Goal: Transaction & Acquisition: Purchase product/service

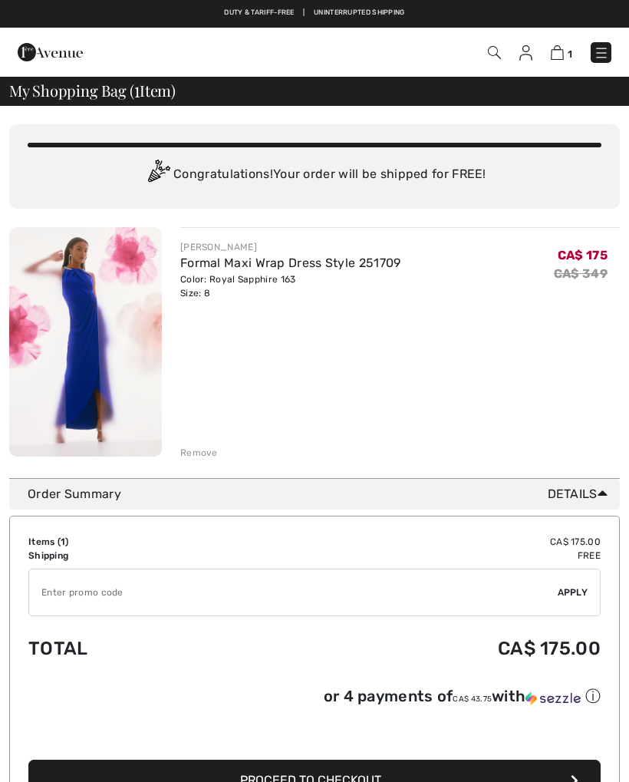
click at [122, 591] on input "TEXT" at bounding box center [293, 593] width 529 height 46
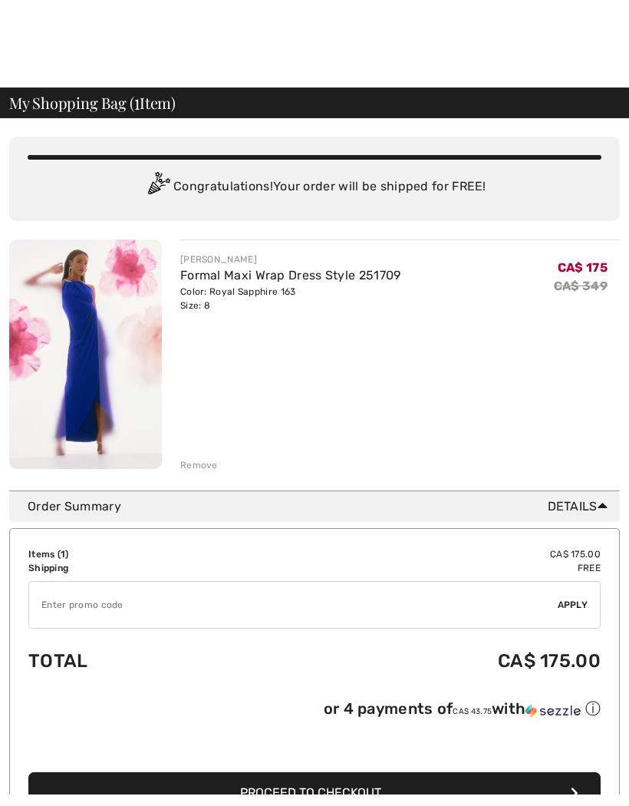
scroll to position [79, 0]
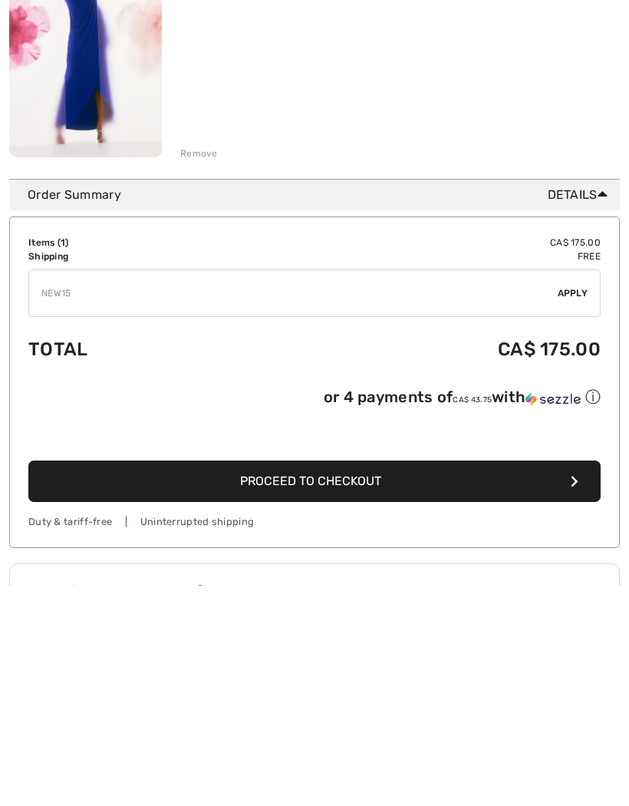
type input "NEW15"
click at [573, 507] on span "Apply" at bounding box center [573, 514] width 31 height 14
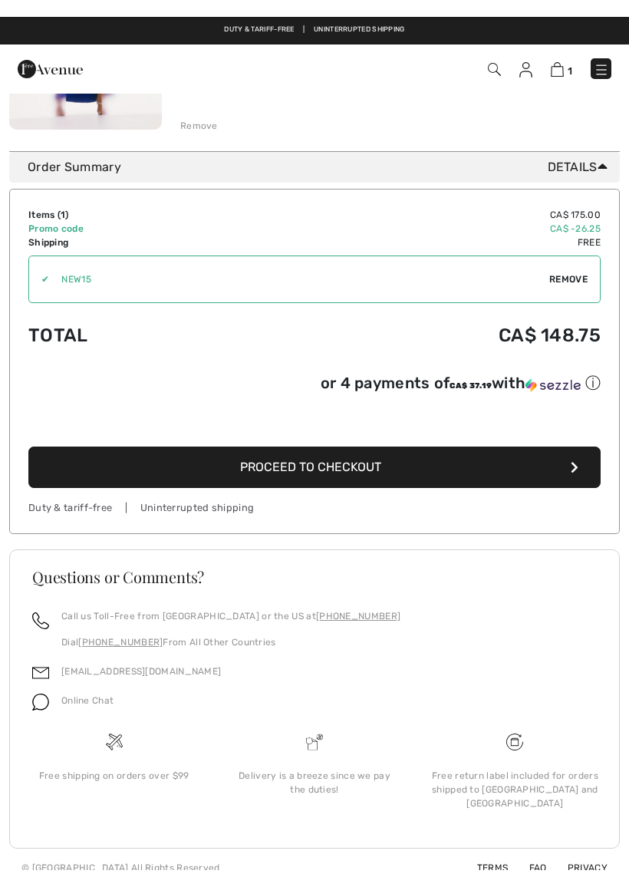
scroll to position [316, 0]
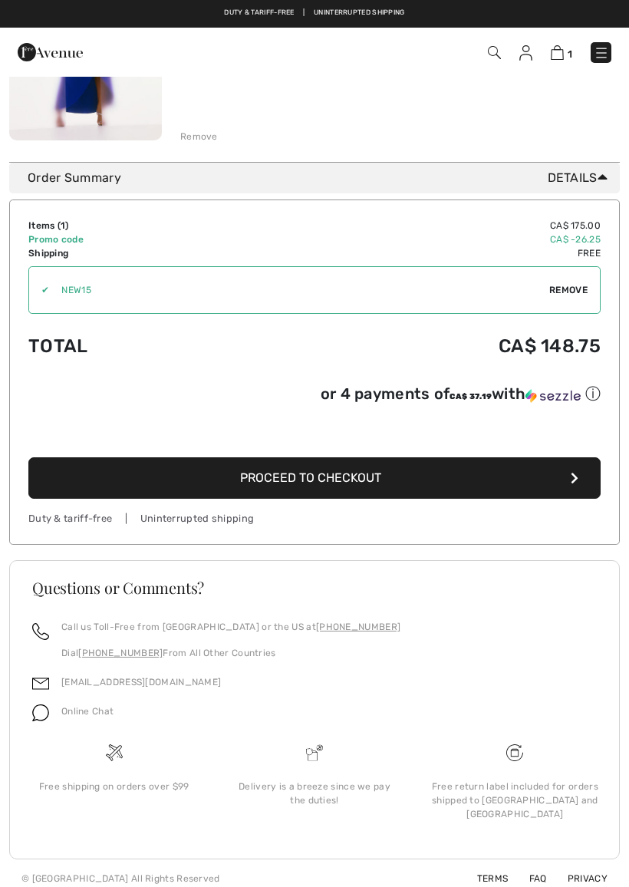
click at [360, 485] on span "Proceed to Checkout" at bounding box center [310, 478] width 141 height 15
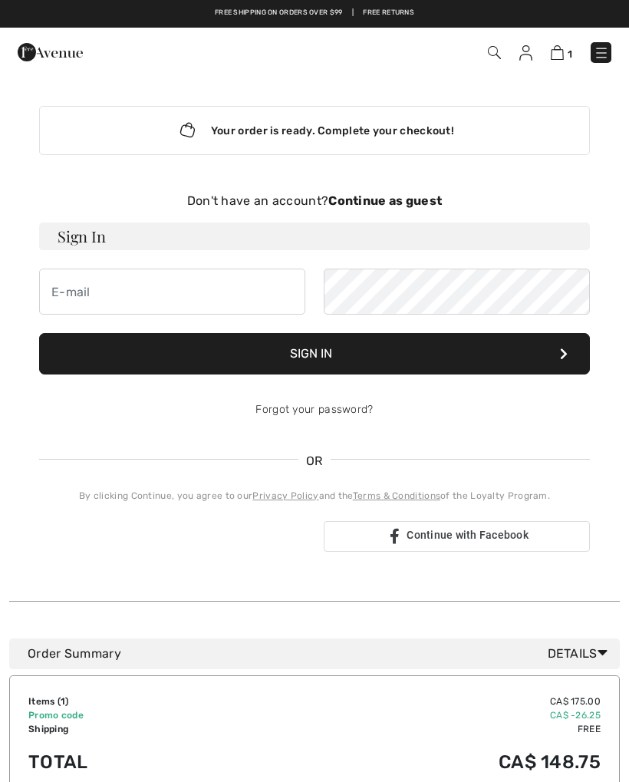
click at [411, 201] on strong "Continue as guest" at bounding box center [386, 200] width 114 height 15
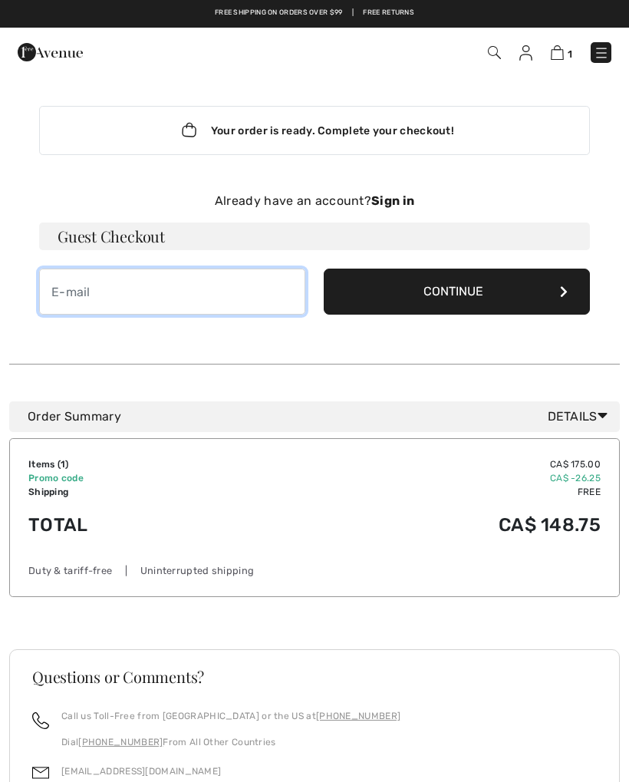
click at [87, 288] on input "email" at bounding box center [172, 292] width 266 height 46
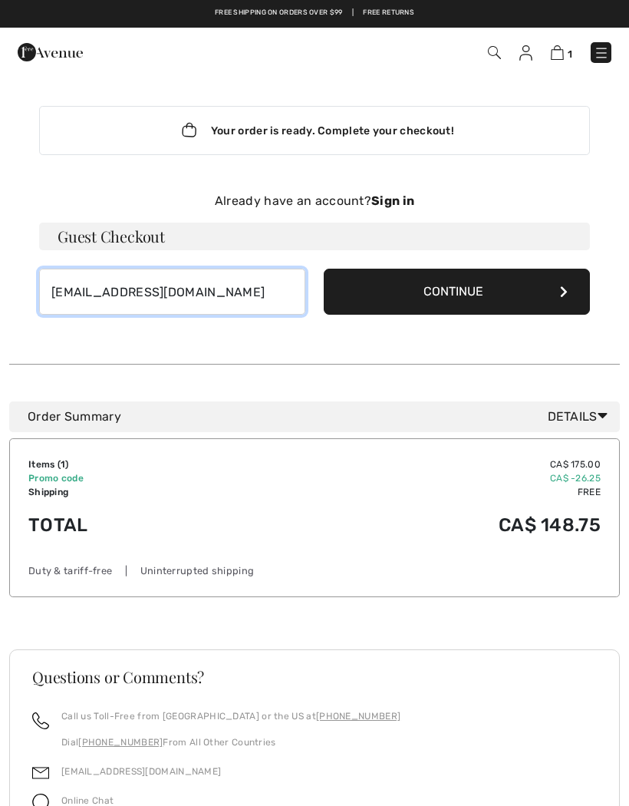
type input "jonipop76@hotmail.com"
click at [448, 290] on button "Continue" at bounding box center [457, 292] width 266 height 46
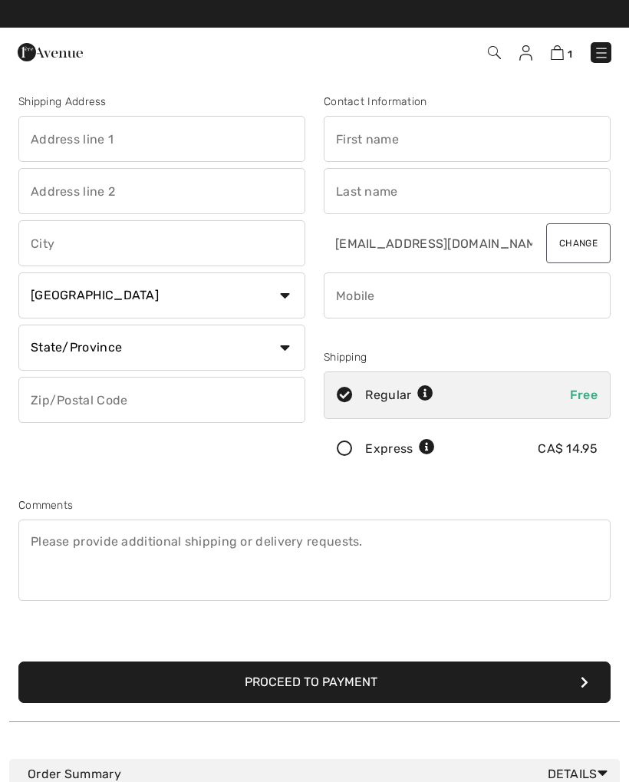
click at [350, 450] on icon at bounding box center [345, 449] width 41 height 16
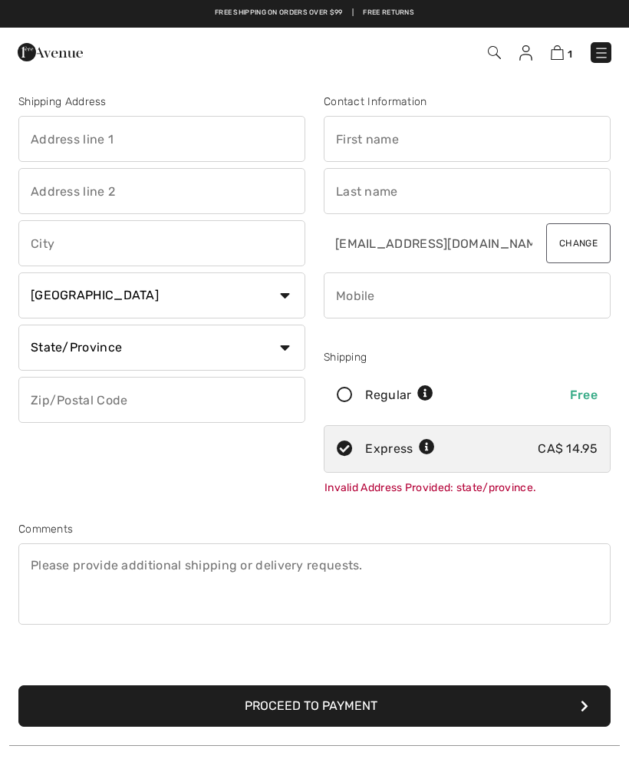
click at [107, 141] on input "text" at bounding box center [161, 139] width 287 height 46
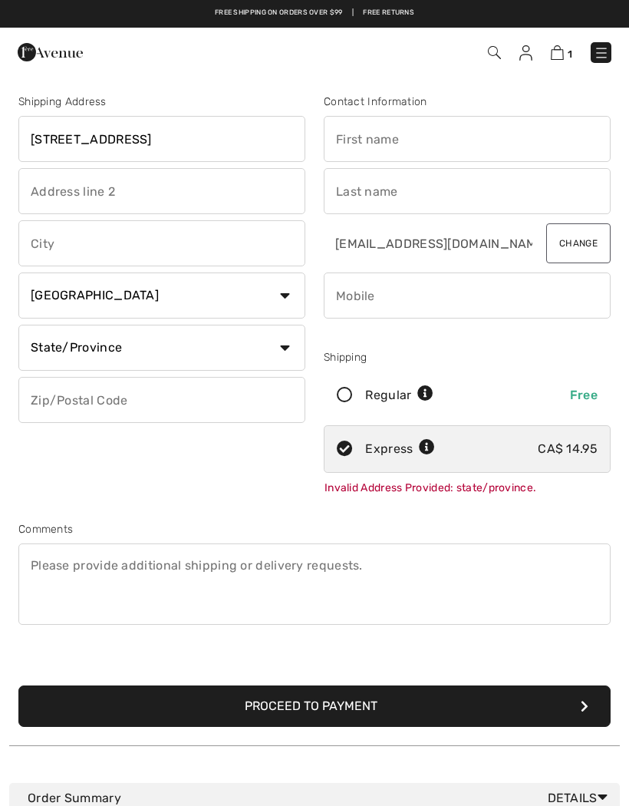
type input "904-112th Ave"
click at [71, 243] on input "text" at bounding box center [161, 243] width 287 height 46
type input "[PERSON_NAME][GEOGRAPHIC_DATA]"
click at [282, 352] on select "State/Province Alberta British Columbia Manitoba New Brunswick Newfoundland and…" at bounding box center [161, 348] width 287 height 46
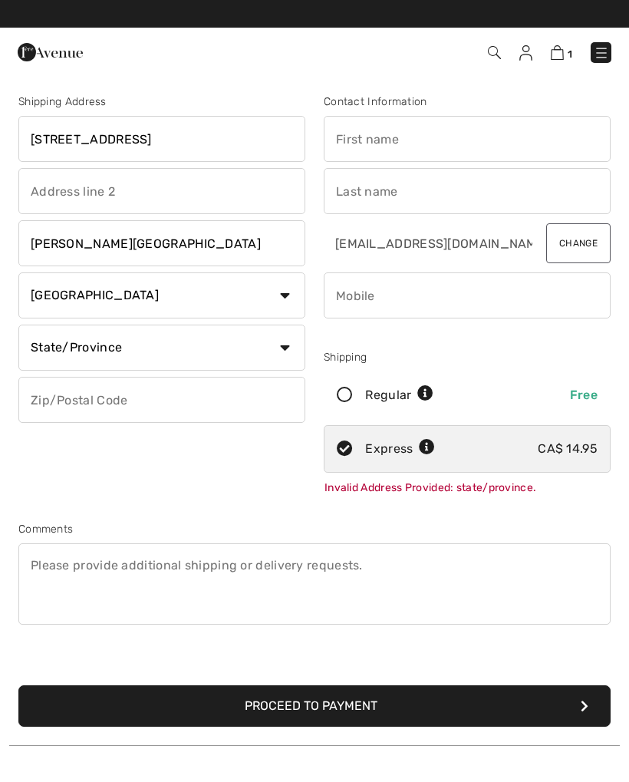
select select "BC"
click at [386, 149] on input "text" at bounding box center [467, 139] width 287 height 46
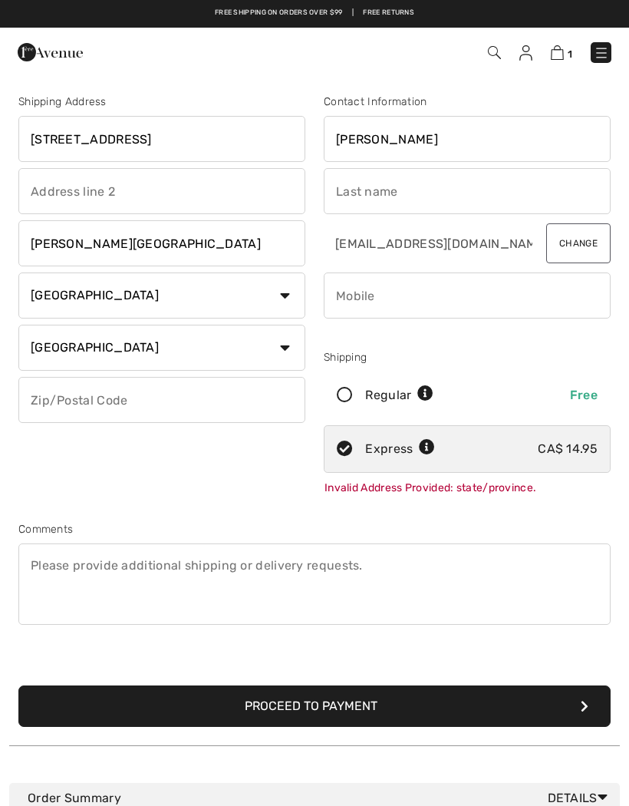
click at [374, 199] on input "text" at bounding box center [467, 191] width 287 height 46
type input "Joanne"
type input "Hommy"
click at [89, 403] on input "text" at bounding box center [161, 400] width 287 height 46
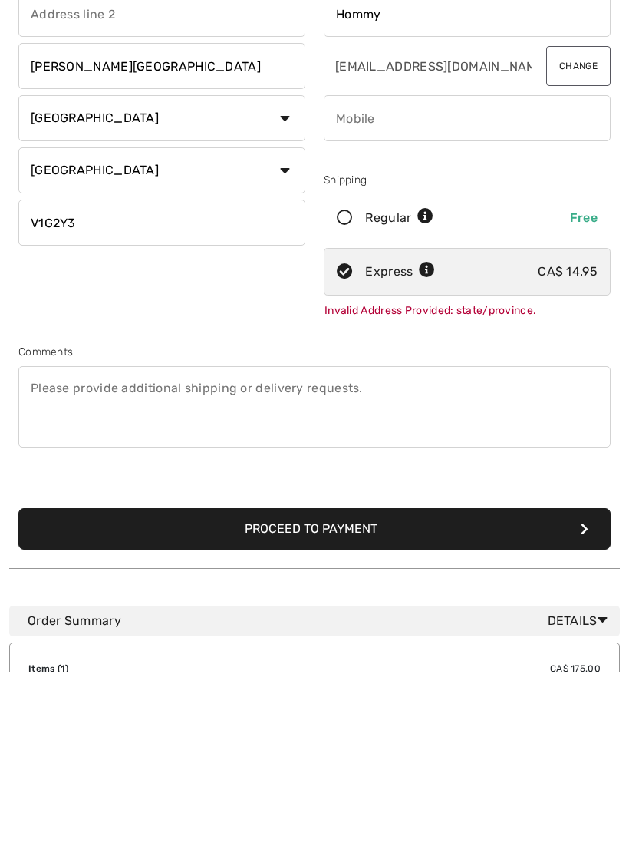
type input "V1G2Y3"
click at [423, 686] on button "Proceed to Payment" at bounding box center [314, 706] width 593 height 41
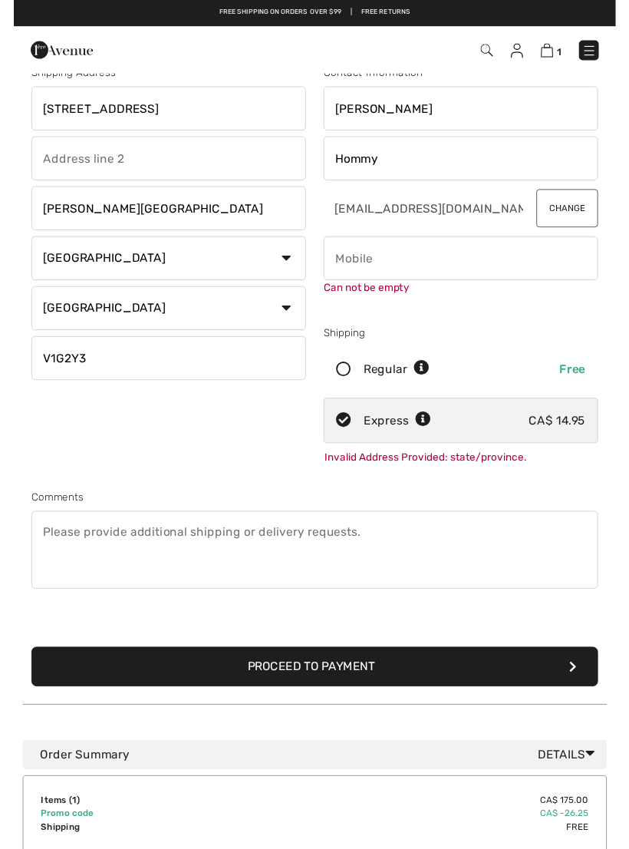
scroll to position [24, 0]
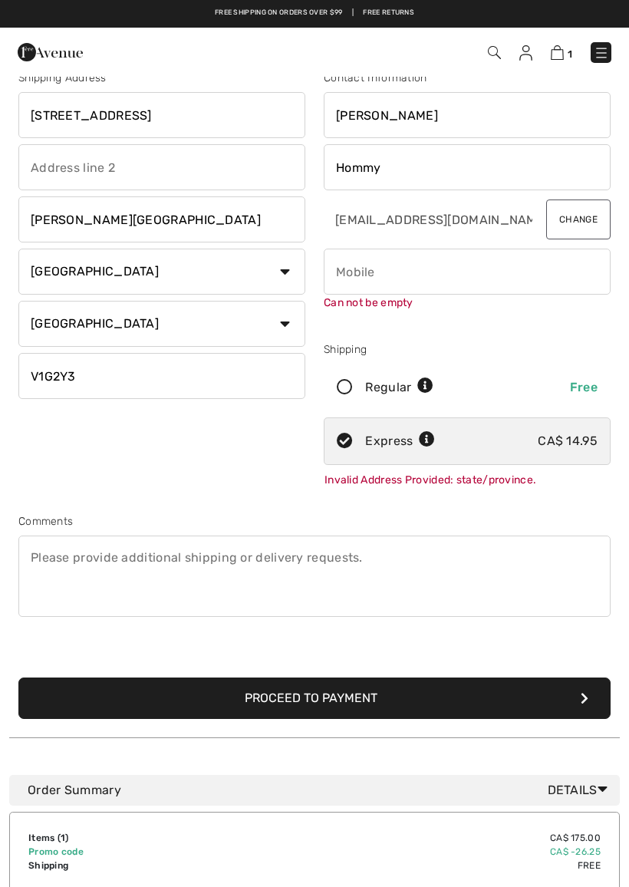
click at [375, 281] on input "phone" at bounding box center [467, 272] width 287 height 46
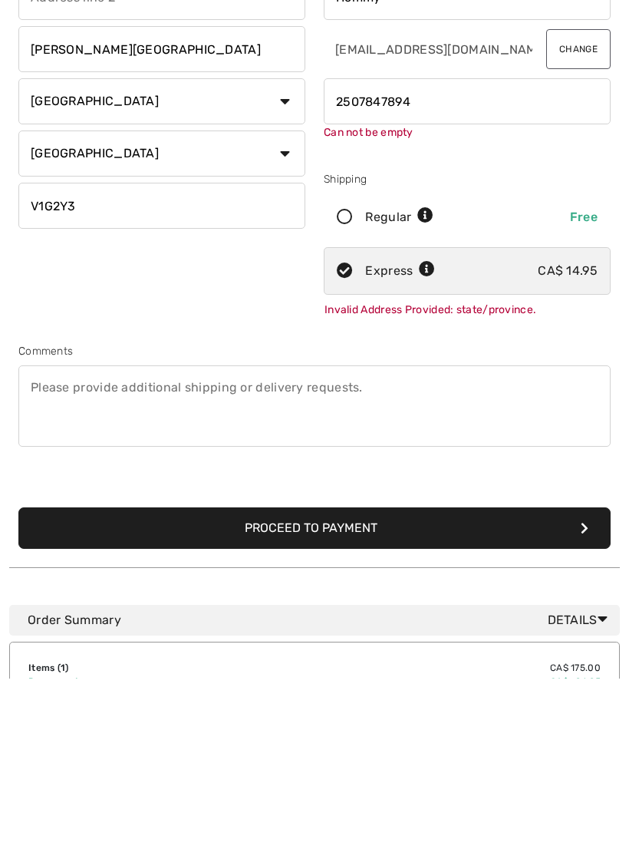
type input "2507847894"
click at [441, 678] on button "Proceed to Payment" at bounding box center [314, 698] width 593 height 41
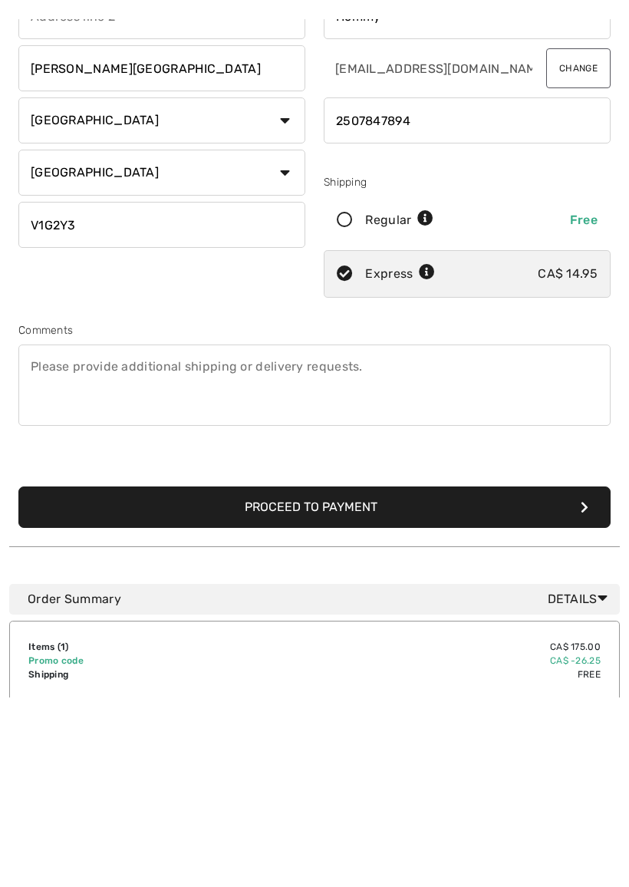
scroll to position [194, 0]
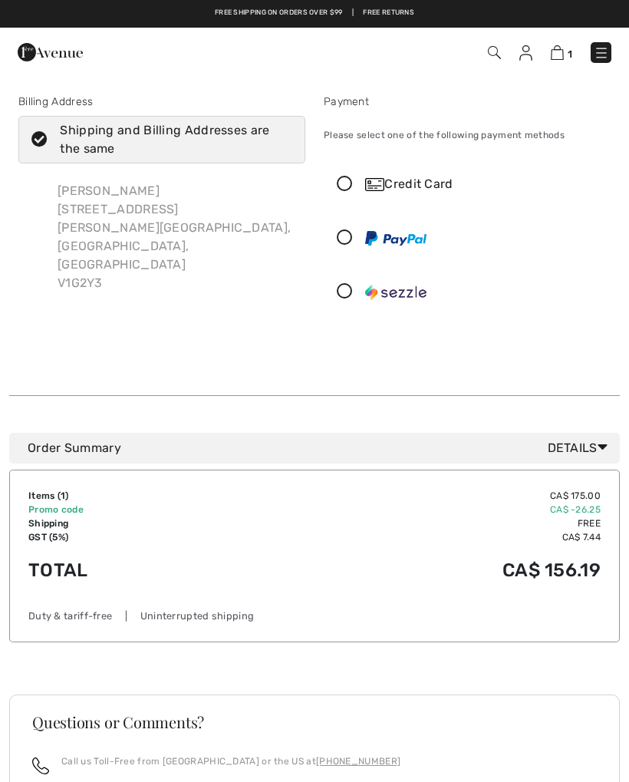
click at [44, 136] on icon at bounding box center [39, 140] width 41 height 16
click at [282, 136] on input "Shipping and Billing Addresses are the same" at bounding box center [287, 140] width 10 height 46
checkbox input "false"
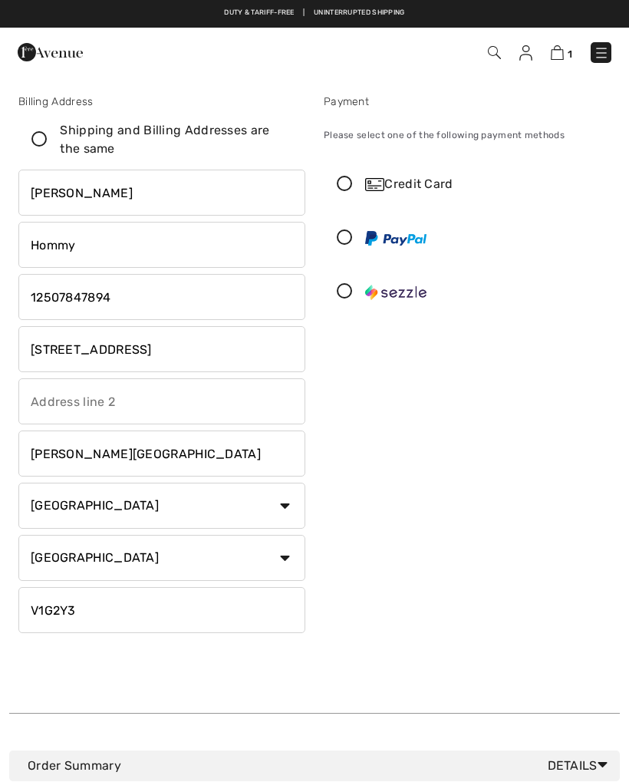
click at [160, 353] on input "[STREET_ADDRESS]" at bounding box center [161, 349] width 287 height 46
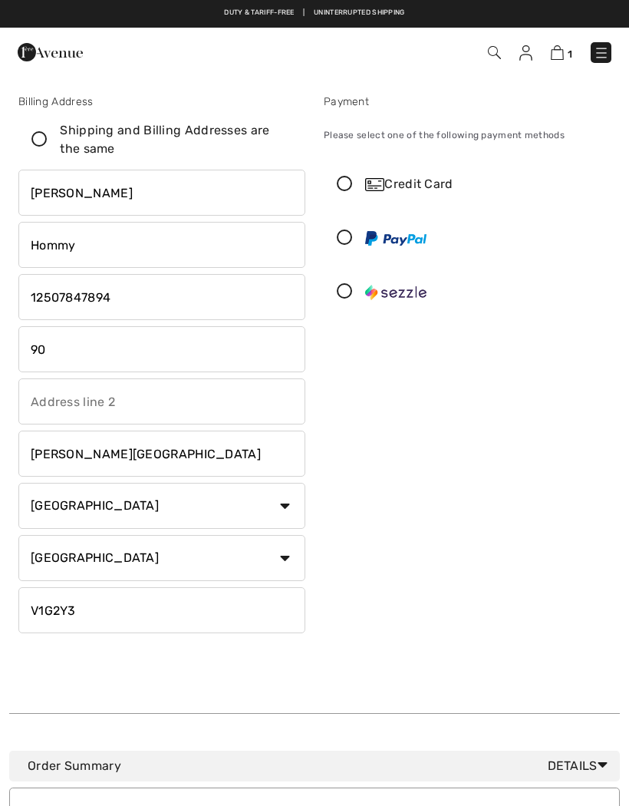
type input "9"
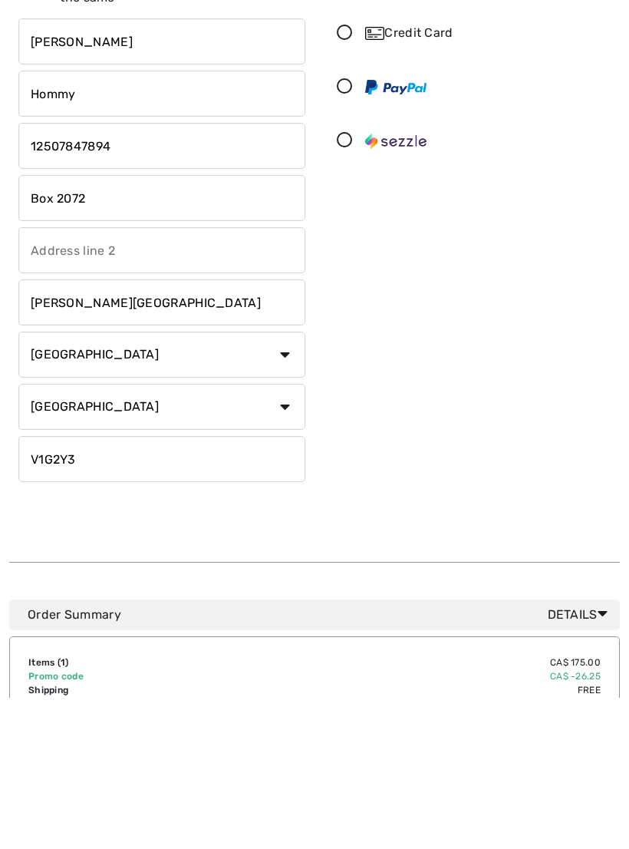
type input "Box 2072"
click at [118, 587] on input "V1G2Y3" at bounding box center [161, 610] width 287 height 46
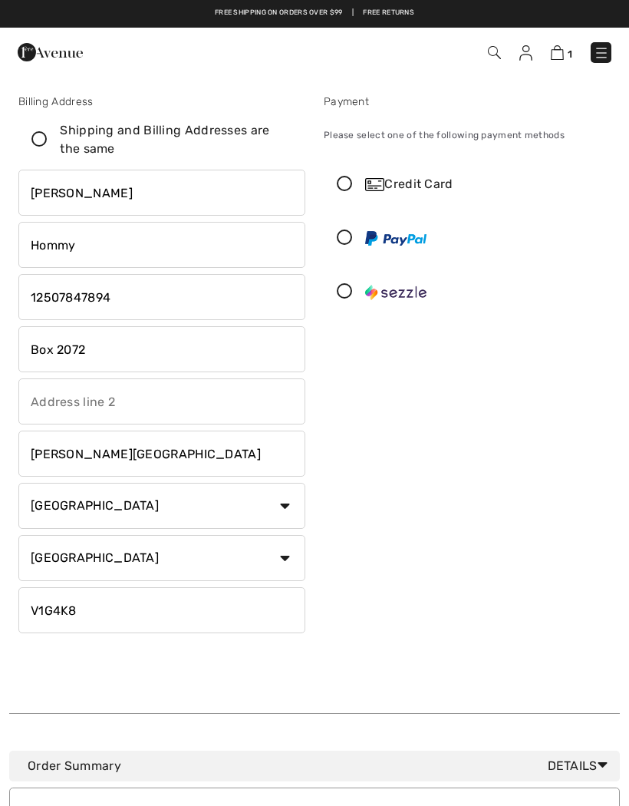
type input "V1G4K8"
click at [352, 180] on icon at bounding box center [345, 185] width 41 height 16
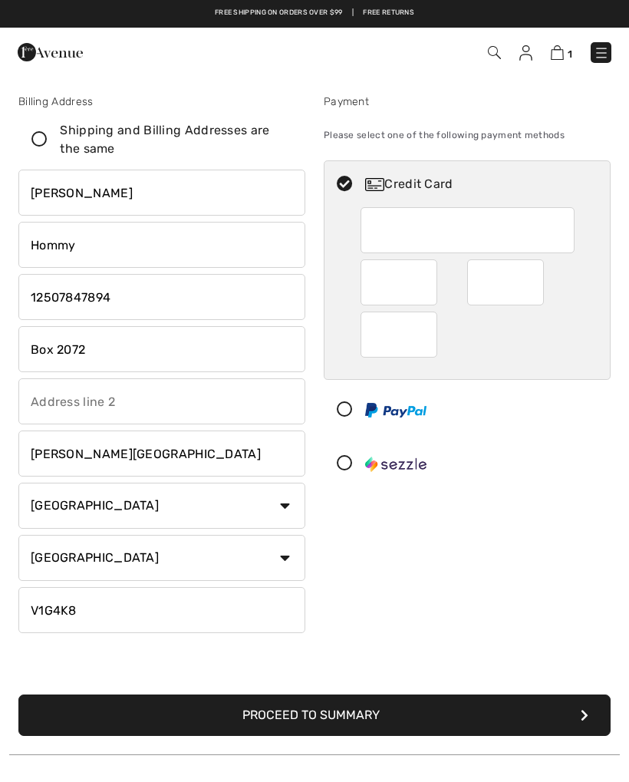
click at [557, 59] on img at bounding box center [557, 52] width 13 height 15
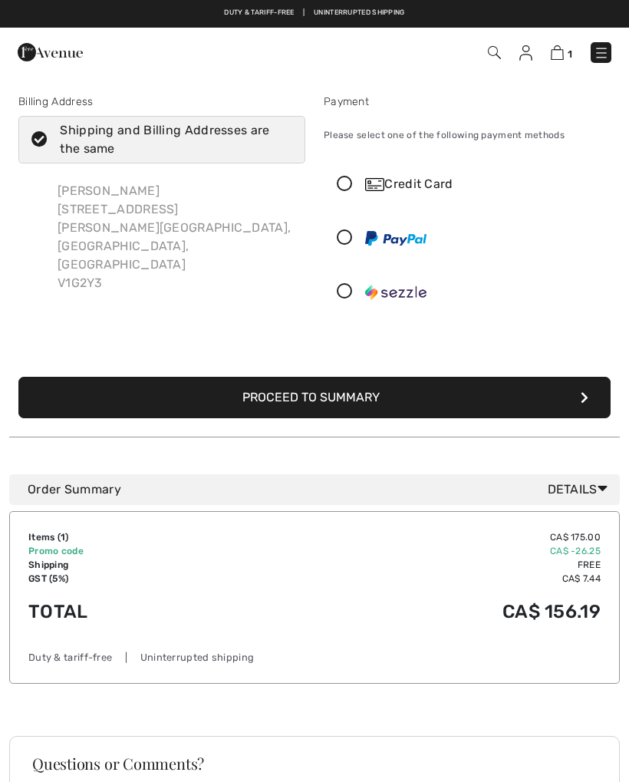
click at [46, 142] on icon at bounding box center [39, 140] width 41 height 16
click at [282, 142] on input "Shipping and Billing Addresses are the same" at bounding box center [287, 140] width 10 height 46
checkbox input "true"
type input "[STREET_ADDRESS]"
type input "V1G2Y3"
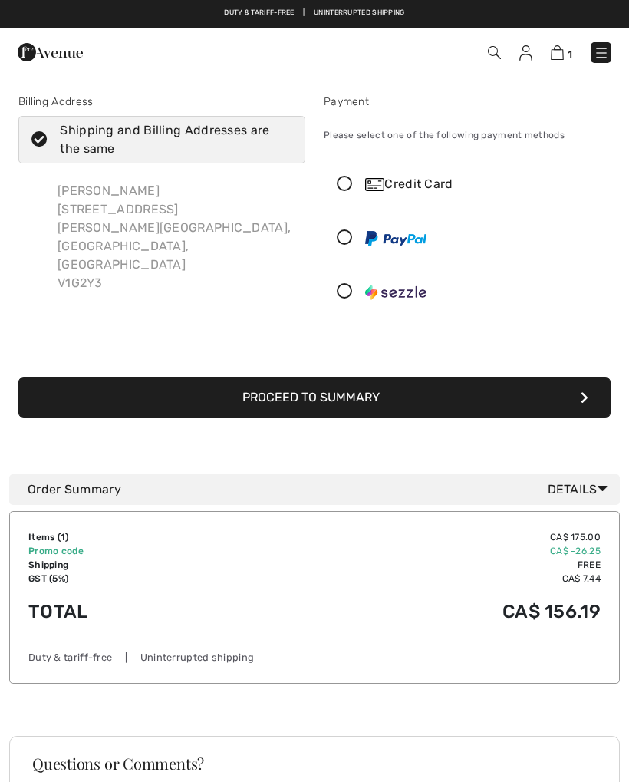
click at [37, 141] on icon at bounding box center [39, 140] width 41 height 16
click at [282, 141] on input "Shipping and Billing Addresses are the same" at bounding box center [287, 140] width 10 height 46
checkbox input "false"
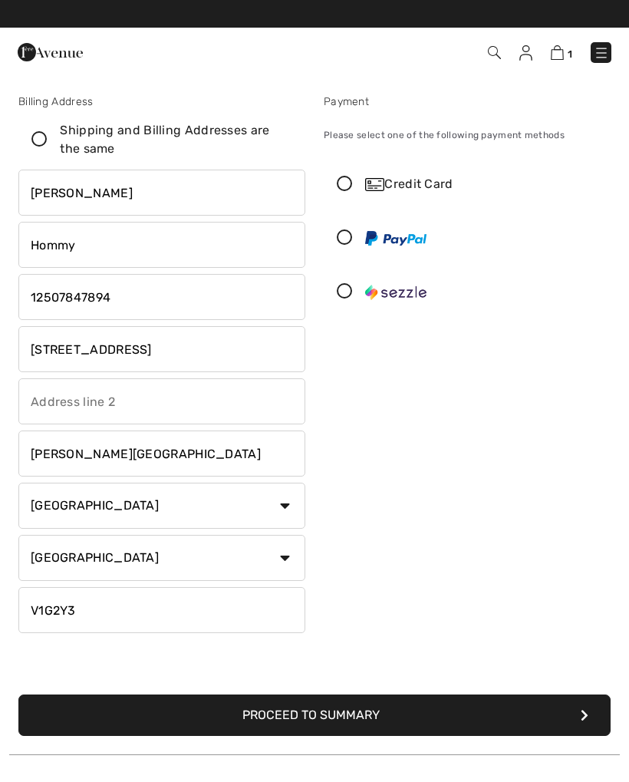
click at [159, 353] on input "[STREET_ADDRESS]" at bounding box center [161, 349] width 287 height 46
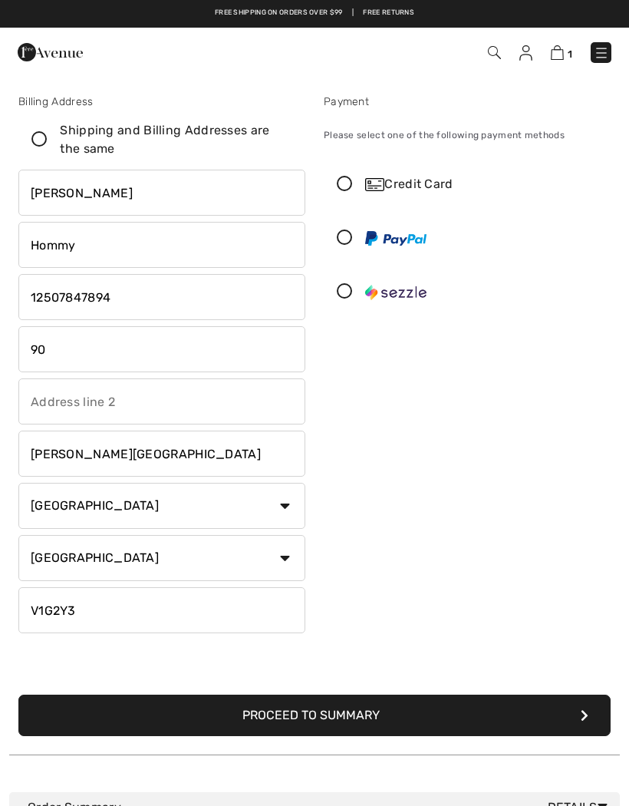
type input "9"
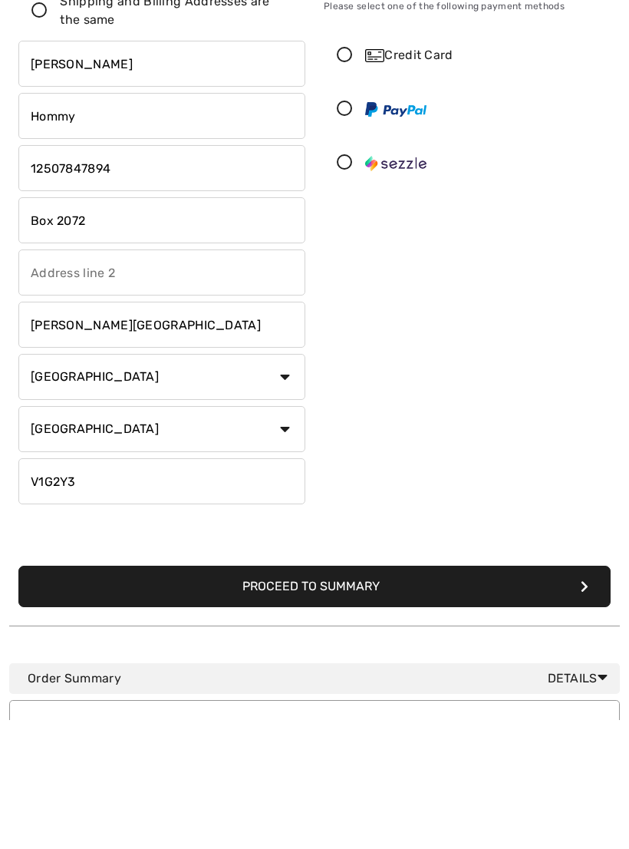
type input "Box 2072"
click at [135, 587] on input "V1G2Y3" at bounding box center [161, 610] width 287 height 46
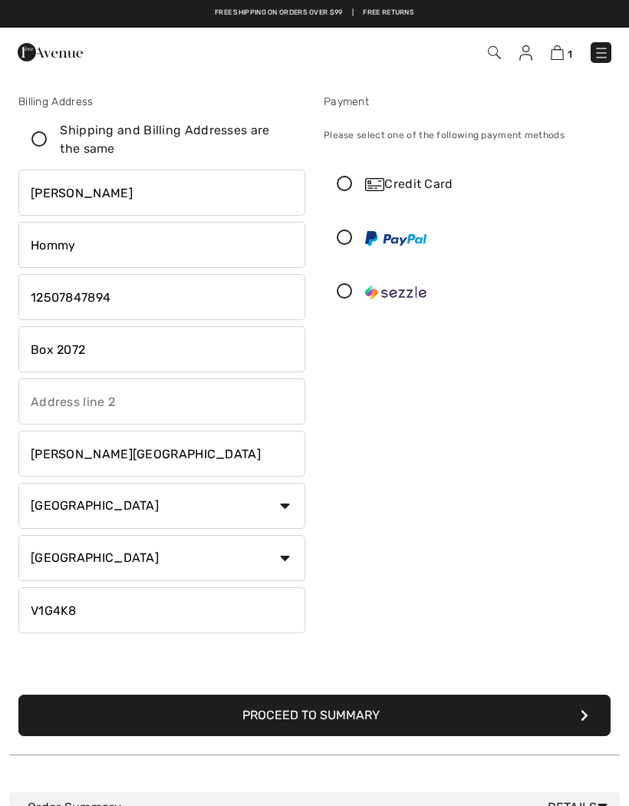
type input "V1G4K8"
click at [349, 194] on div "Credit Card" at bounding box center [468, 184] width 286 height 46
radio input "true"
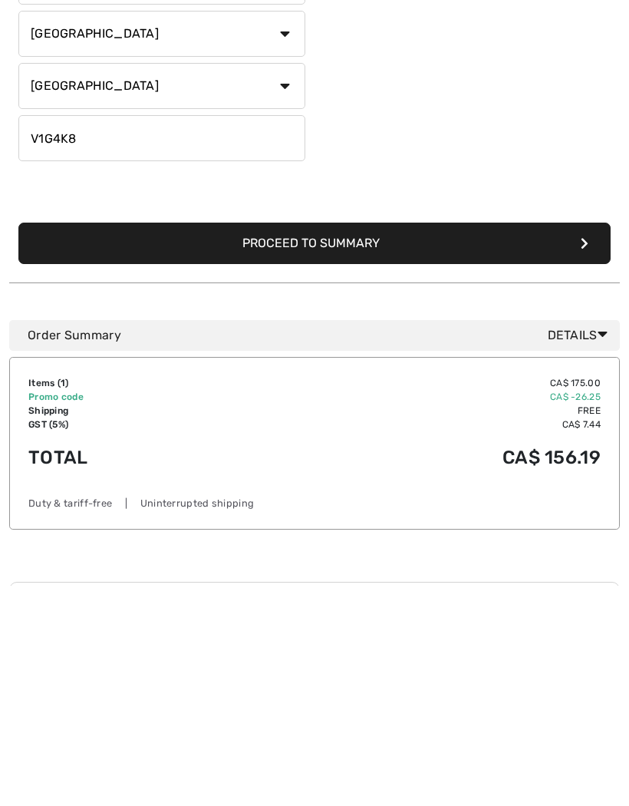
click at [379, 443] on button "Proceed to Summary" at bounding box center [314, 463] width 593 height 41
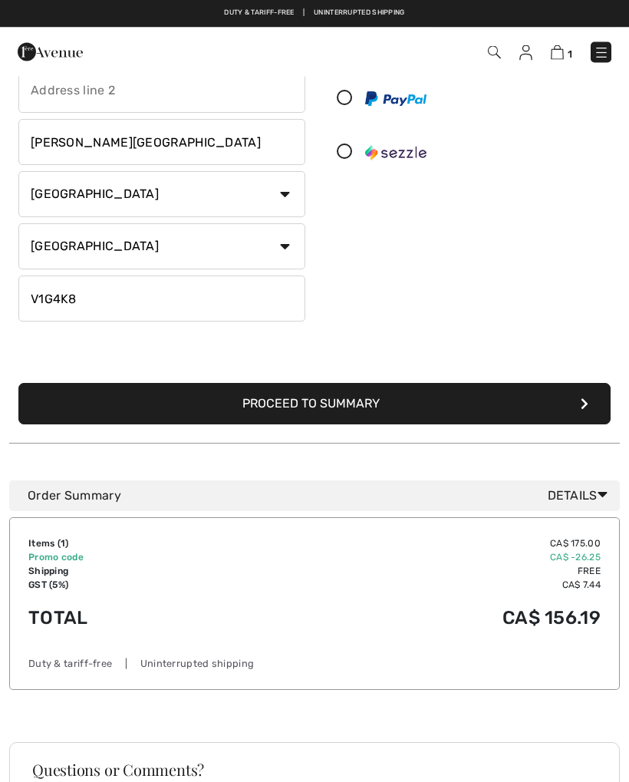
scroll to position [246, 0]
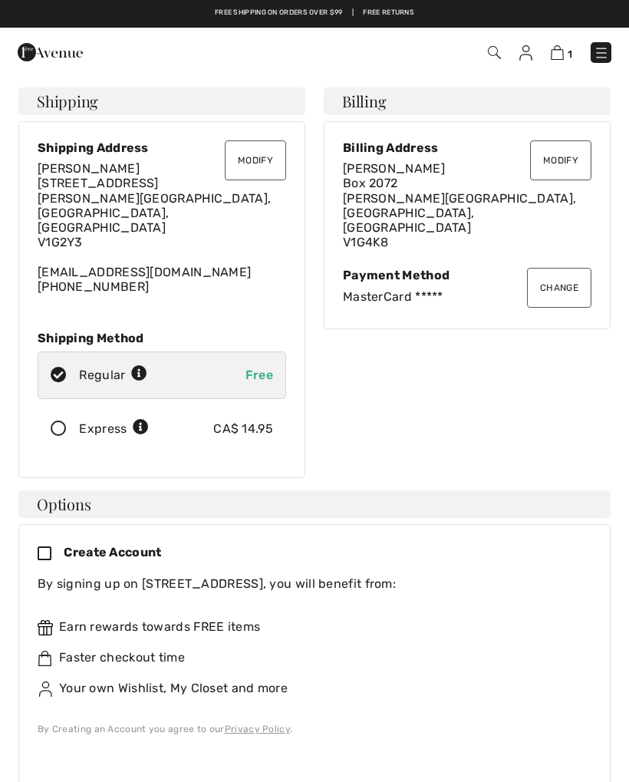
click at [66, 407] on div "Express CA$ 14.95" at bounding box center [162, 429] width 249 height 48
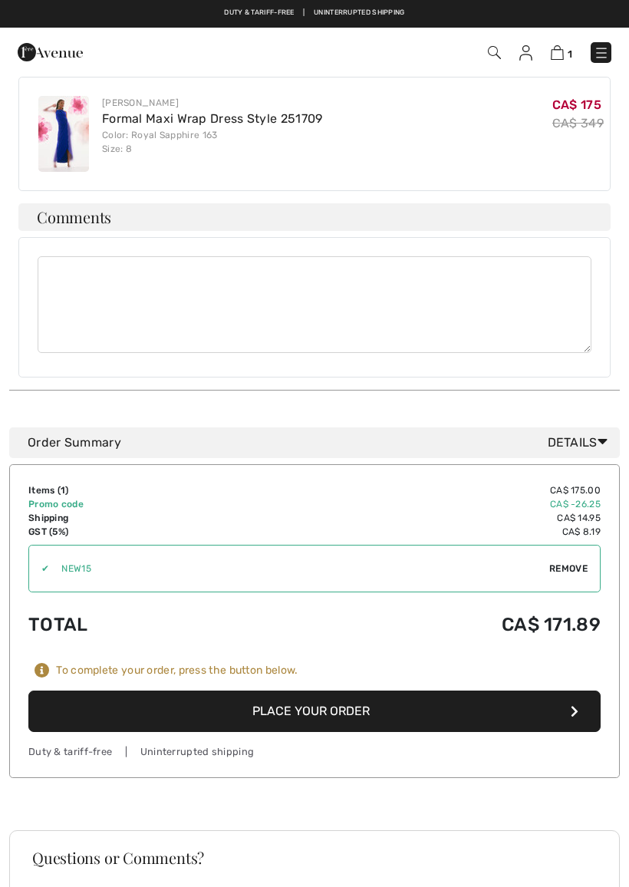
scroll to position [843, 0]
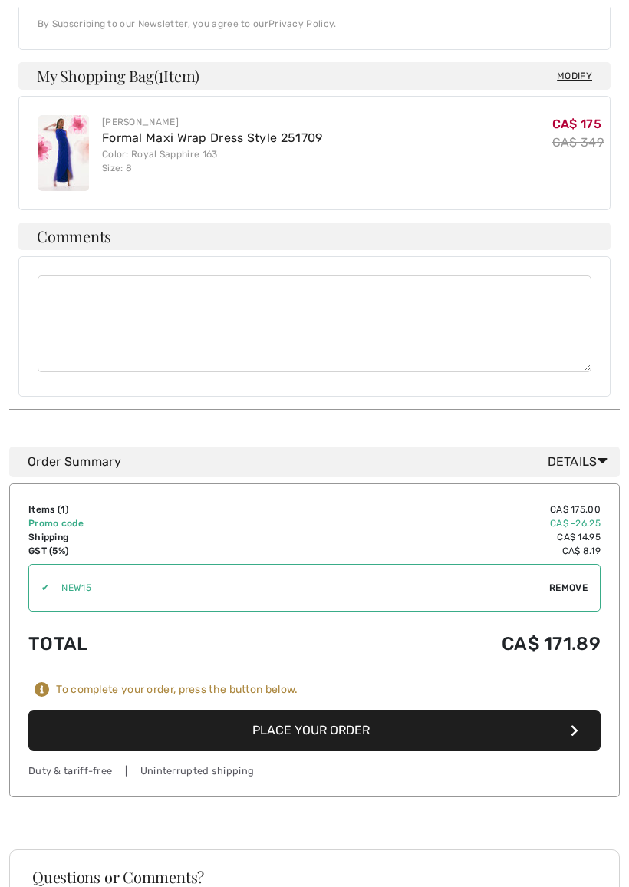
click at [331, 711] on button "Place Your Order" at bounding box center [314, 731] width 573 height 41
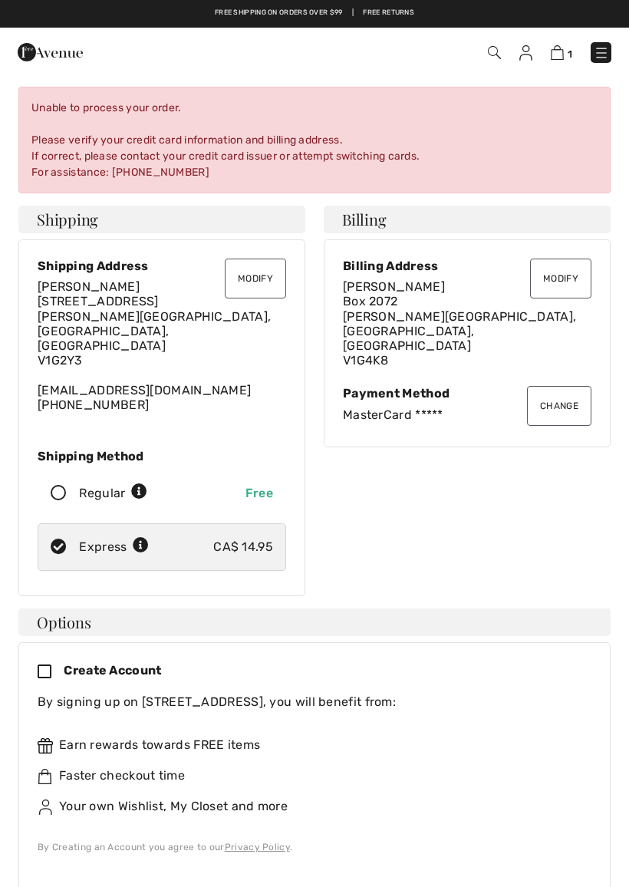
scroll to position [2, 0]
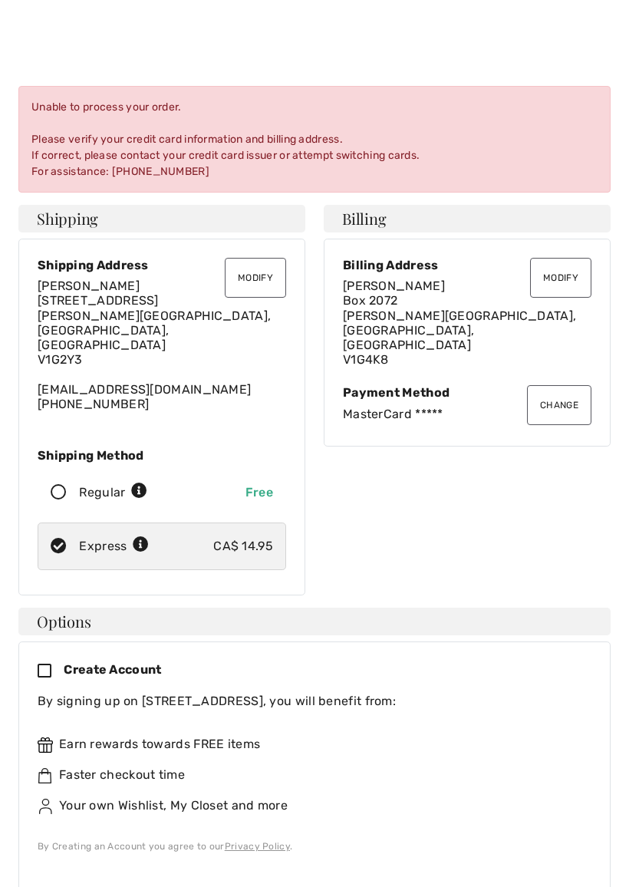
click at [560, 385] on button "Change" at bounding box center [559, 405] width 64 height 40
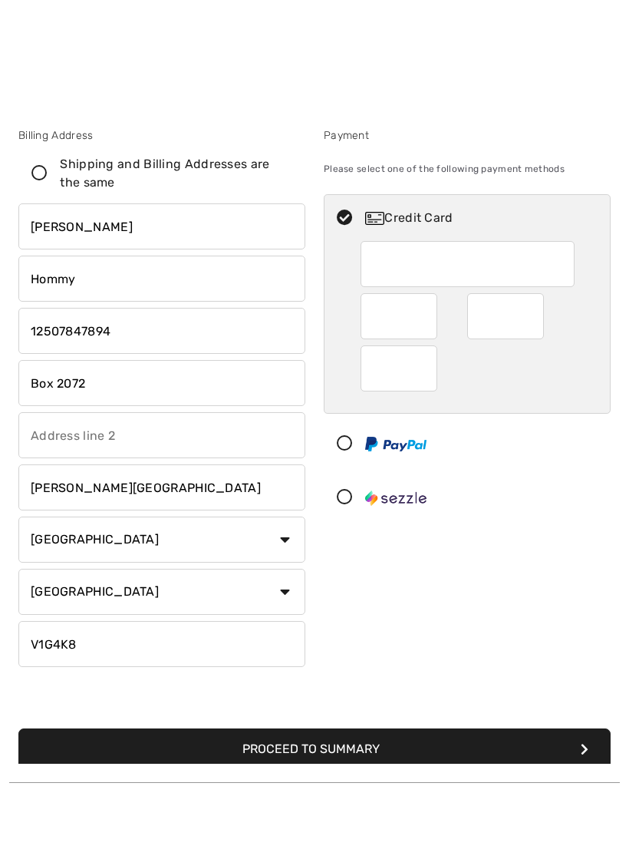
scroll to position [28, 0]
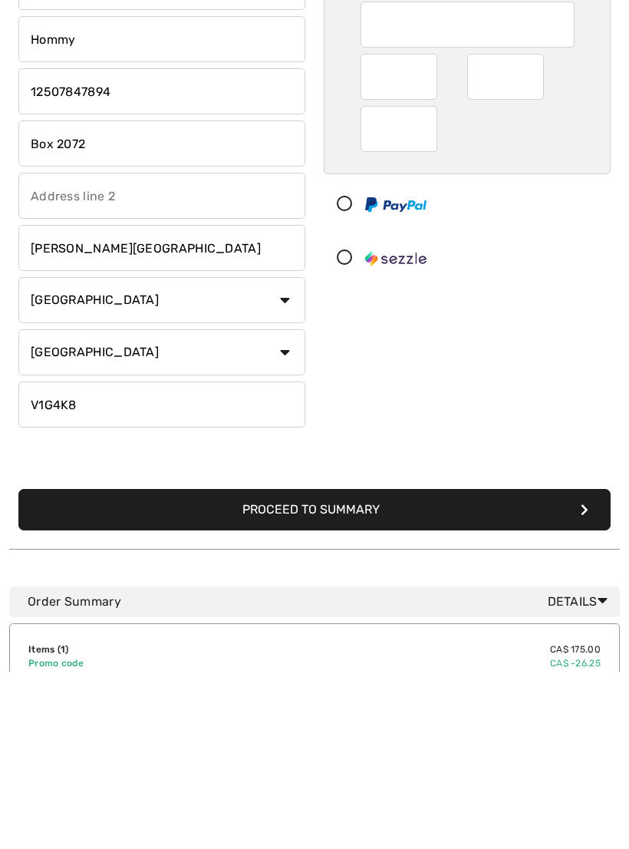
click at [396, 666] on button "Proceed to Summary" at bounding box center [314, 686] width 593 height 41
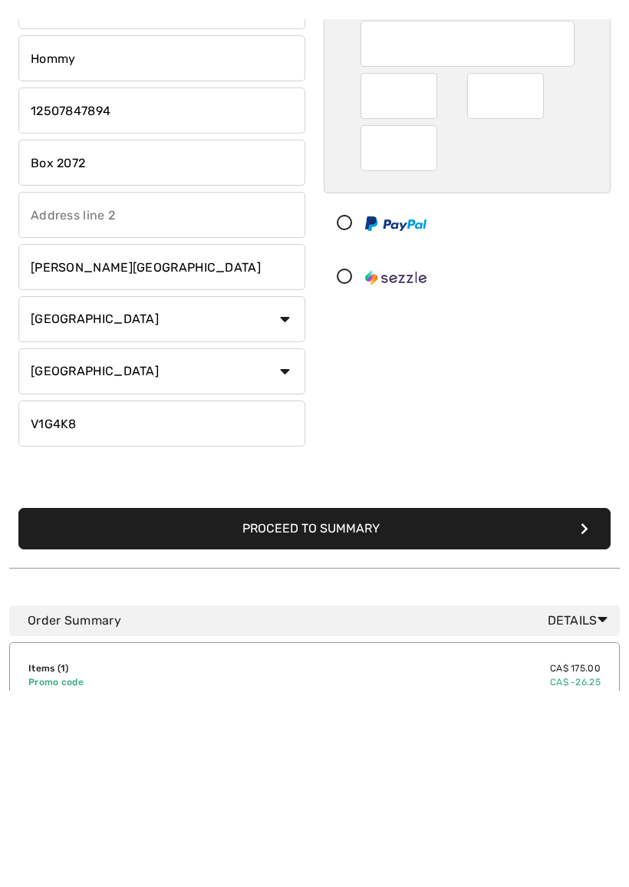
scroll to position [206, 0]
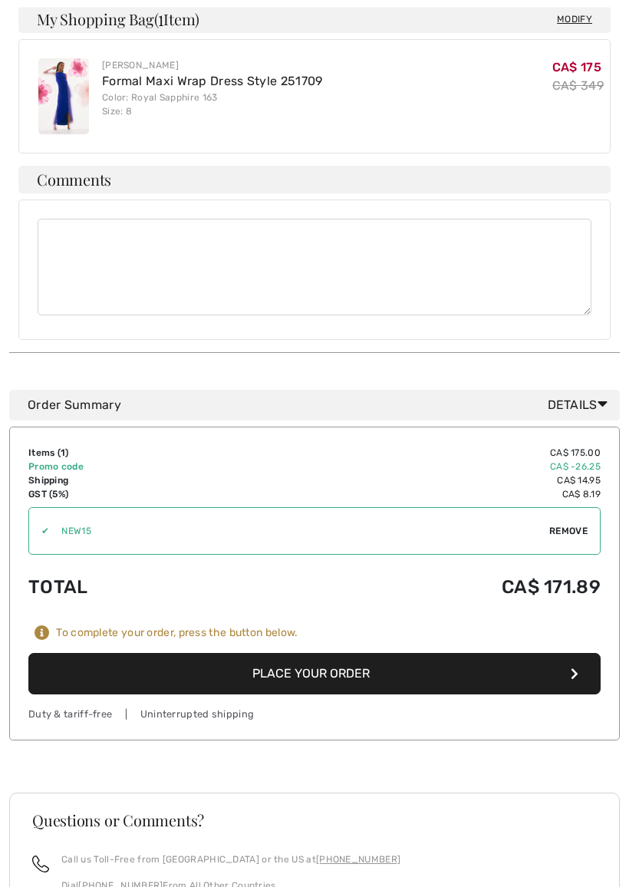
scroll to position [905, 0]
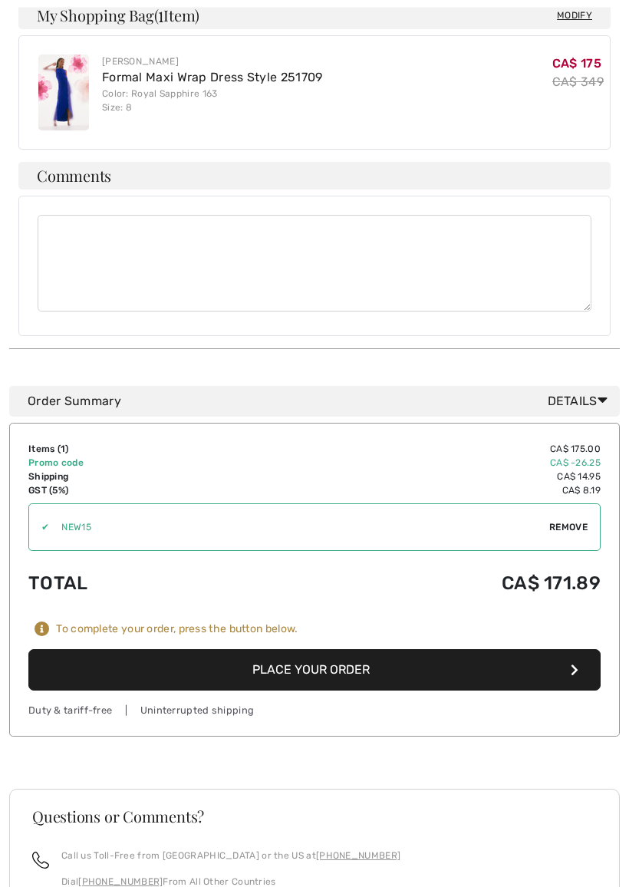
click at [296, 650] on button "Place Your Order" at bounding box center [314, 670] width 573 height 41
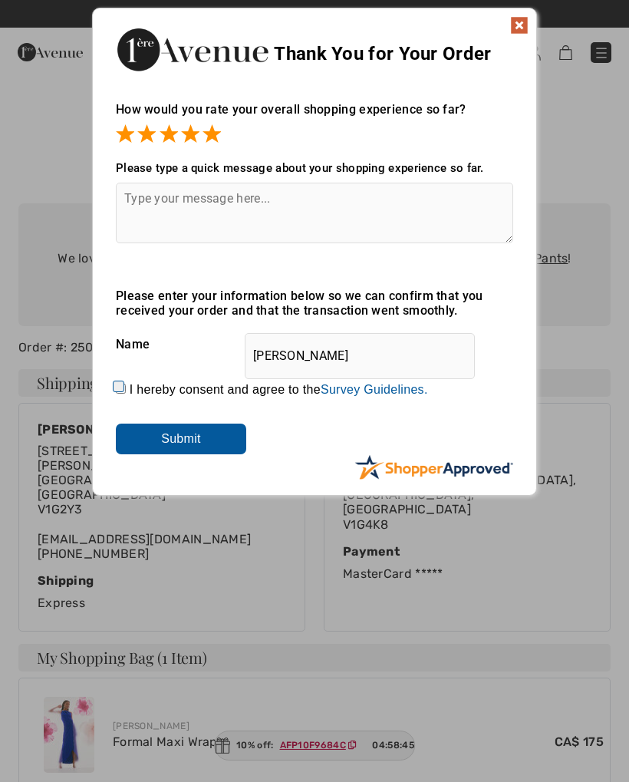
click at [527, 21] on img at bounding box center [519, 25] width 18 height 18
